Goal: Task Accomplishment & Management: Complete application form

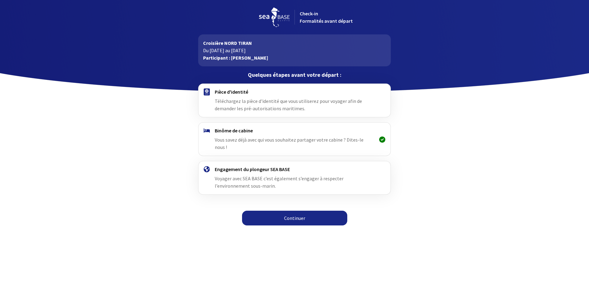
click at [294, 210] on link "Continuer" at bounding box center [294, 217] width 105 height 15
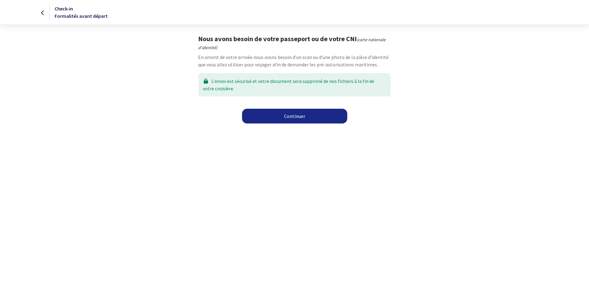
click at [288, 122] on link "Continuer" at bounding box center [294, 116] width 105 height 15
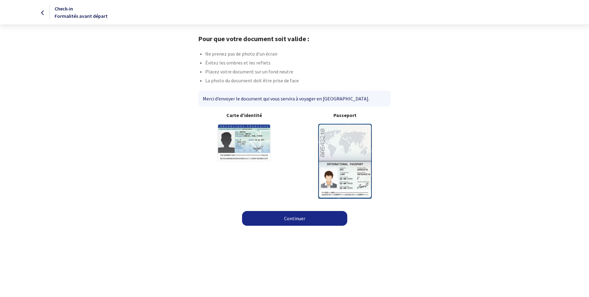
click at [284, 215] on link "Continuer" at bounding box center [294, 218] width 105 height 15
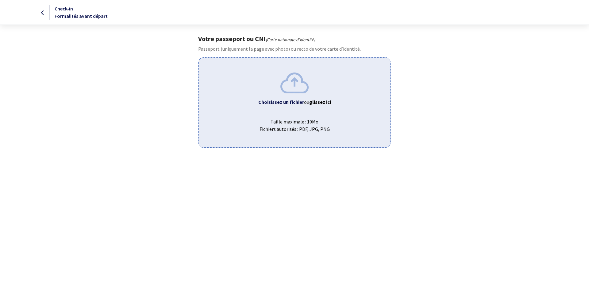
click at [315, 103] on b "glissez ici" at bounding box center [320, 102] width 22 height 6
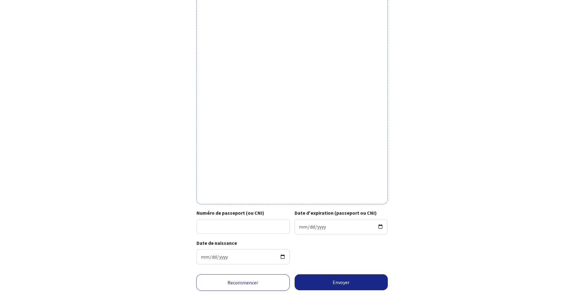
scroll to position [105, 0]
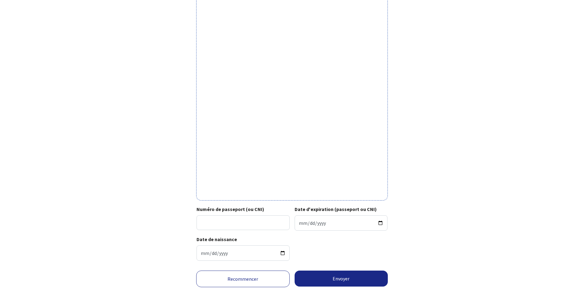
click at [244, 209] on strong "Numéro de passeport (ou CNI)" at bounding box center [231, 209] width 68 height 6
click at [244, 215] on input "Numéro de passeport (ou CNI)" at bounding box center [243, 222] width 93 height 15
drag, startPoint x: 244, startPoint y: 225, endPoint x: 257, endPoint y: 220, distance: 13.5
click at [244, 225] on input "Numéro de passeport (ou CNI)" at bounding box center [243, 222] width 93 height 15
type input "25DD91974"
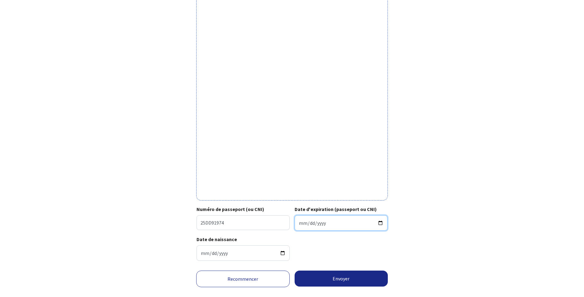
type input "2035-05-04"
click at [202, 250] on input "Date de naissance" at bounding box center [243, 252] width 93 height 15
type input "1968-08-24"
drag, startPoint x: 360, startPoint y: 264, endPoint x: 360, endPoint y: 271, distance: 7.1
click at [360, 266] on div "Votre passeport ou CNI Passeport (uniquement la page avec photo) ou recto de vo…" at bounding box center [292, 119] width 347 height 379
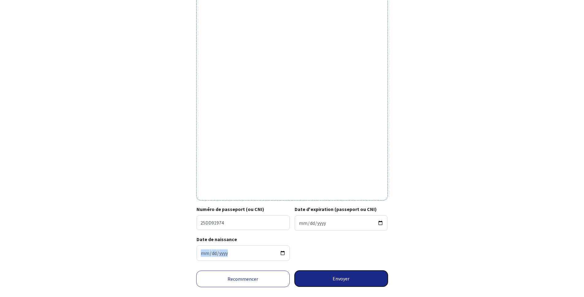
click at [359, 275] on button "Envoyer" at bounding box center [342, 278] width 94 height 16
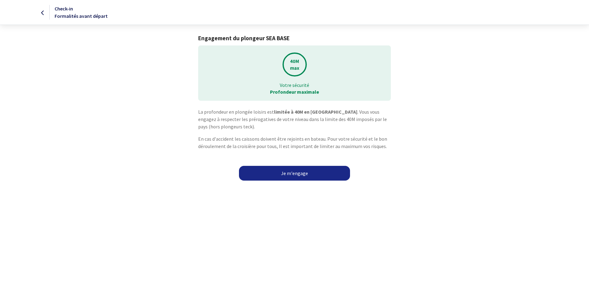
click at [320, 161] on div "La profondeur en plongée loisirs est limitée à 40M en Egypte . Vous vous engage…" at bounding box center [294, 138] width 347 height 61
click at [320, 172] on link "Je m'engage" at bounding box center [294, 173] width 111 height 15
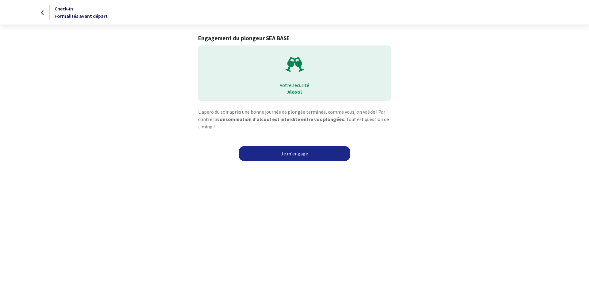
click at [289, 148] on link "Je m'engage" at bounding box center [294, 153] width 111 height 15
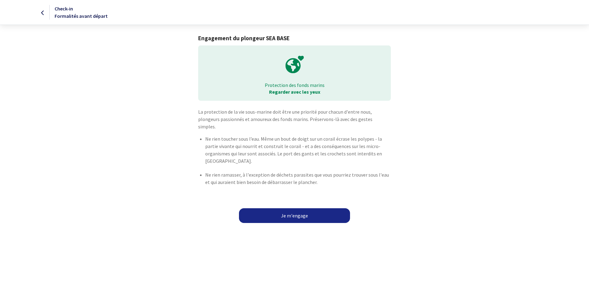
click at [313, 208] on link "Je m'engage" at bounding box center [294, 215] width 111 height 15
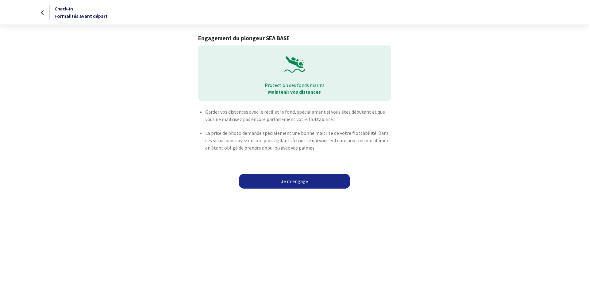
click at [311, 180] on link "Je m'engage" at bounding box center [294, 181] width 111 height 15
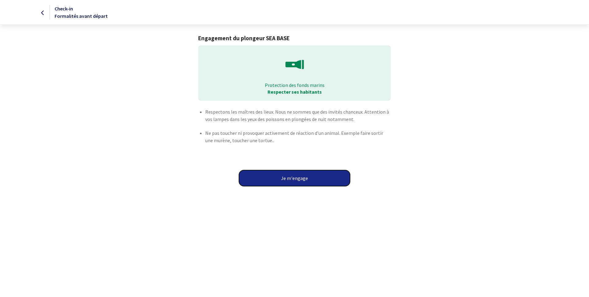
click at [311, 180] on button "Je m'engage" at bounding box center [294, 178] width 111 height 16
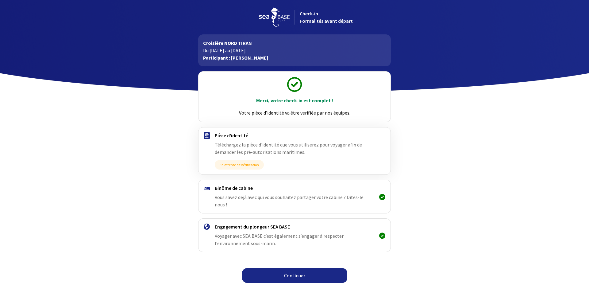
click at [296, 271] on link "Continuer" at bounding box center [294, 275] width 105 height 15
click at [289, 268] on link "Continuer" at bounding box center [294, 275] width 105 height 15
